Goal: Transaction & Acquisition: Purchase product/service

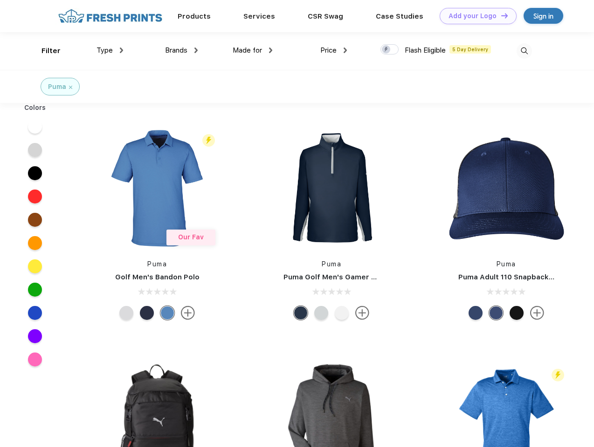
click at [474, 16] on link "Add your Logo Design Tool" at bounding box center [477, 16] width 77 height 16
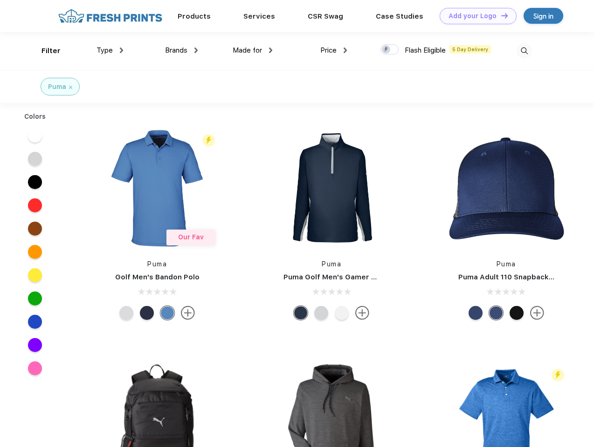
click at [0, 0] on div "Design Tool" at bounding box center [0, 0] width 0 height 0
click at [500, 15] on link "Add your Logo Design Tool" at bounding box center [477, 16] width 77 height 16
click at [45, 51] on div "Filter" at bounding box center [50, 51] width 19 height 11
click at [110, 50] on span "Type" at bounding box center [104, 50] width 16 height 8
click at [181, 50] on span "Brands" at bounding box center [176, 50] width 22 height 8
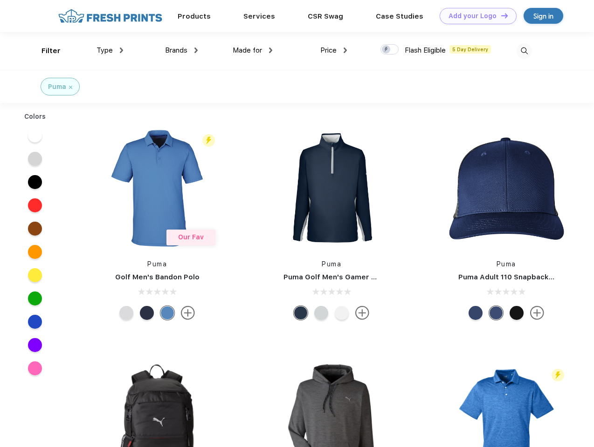
click at [253, 50] on span "Made for" at bounding box center [246, 50] width 29 height 8
click at [334, 50] on span "Price" at bounding box center [328, 50] width 16 height 8
click at [390, 50] on div at bounding box center [389, 49] width 18 height 10
click at [386, 50] on input "checkbox" at bounding box center [383, 47] width 6 height 6
click at [524, 51] on img at bounding box center [523, 50] width 15 height 15
